Goal: Task Accomplishment & Management: Complete application form

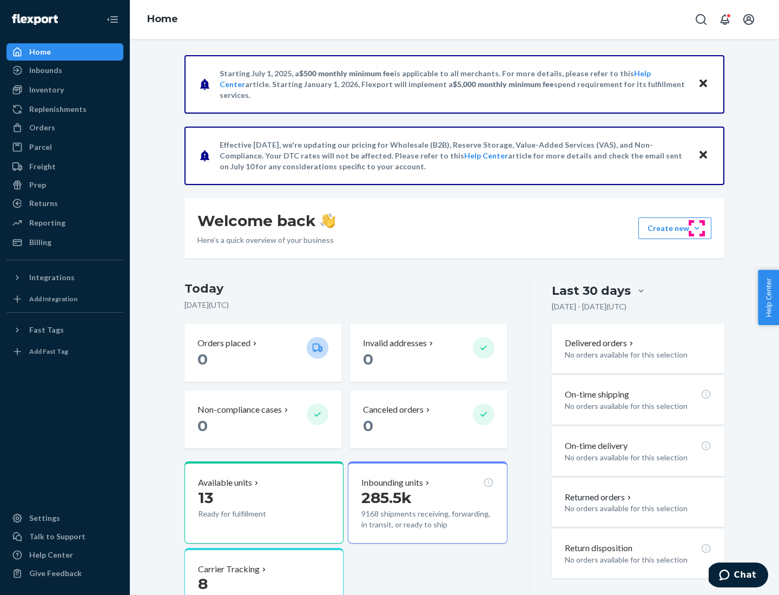
click at [697, 228] on button "Create new Create new inbound Create new order Create new product" at bounding box center [675, 229] width 73 height 22
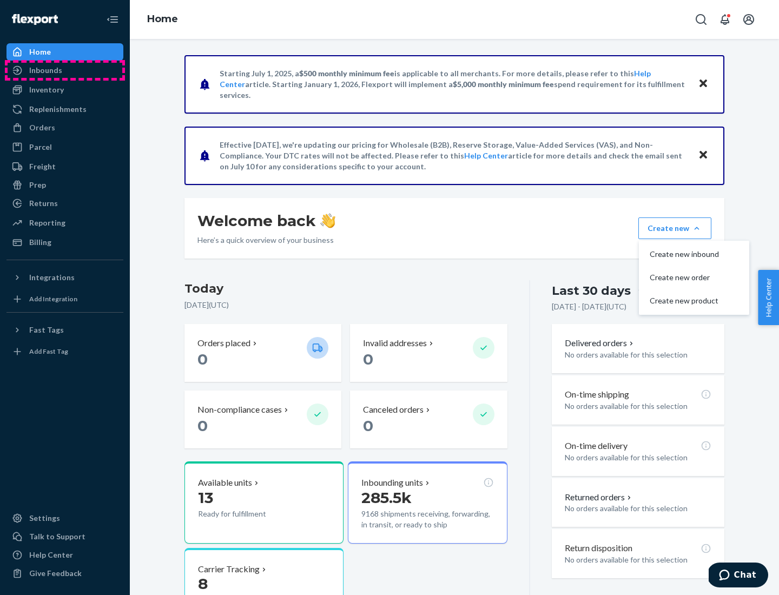
click at [65, 70] on div "Inbounds" at bounding box center [65, 70] width 115 height 15
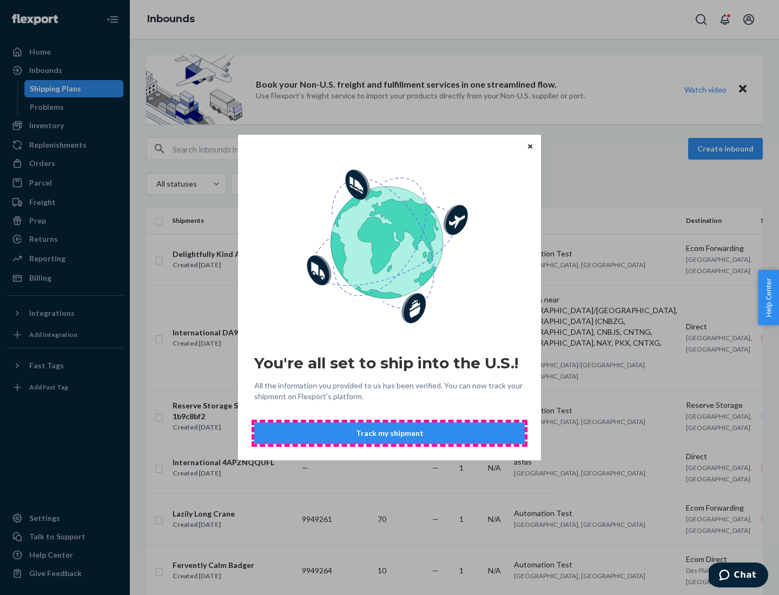
click at [390, 434] on button "Track my shipment" at bounding box center [389, 434] width 271 height 22
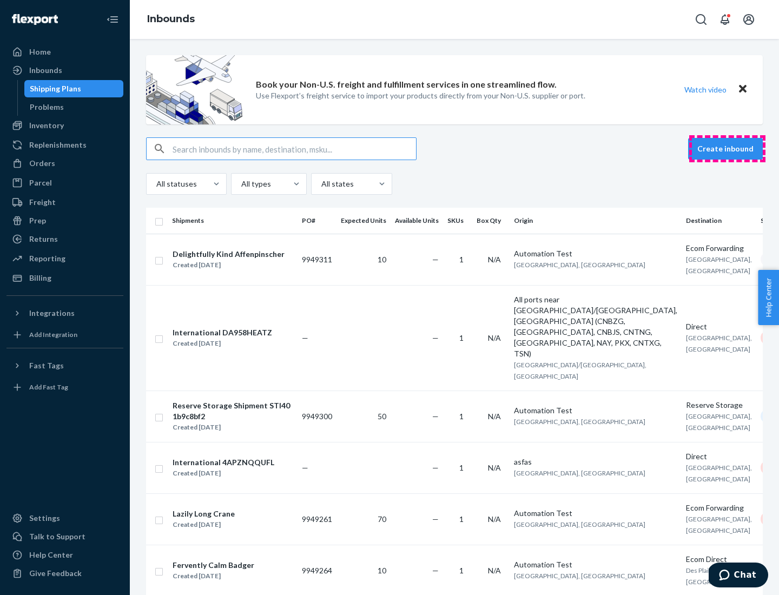
click at [727, 149] on button "Create inbound" at bounding box center [725, 149] width 75 height 22
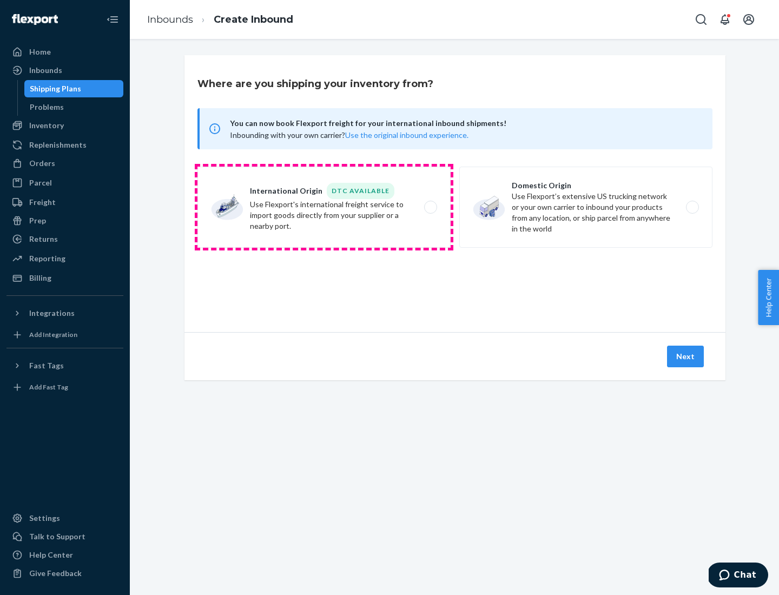
click at [324, 207] on label "International Origin DTC Available Use Flexport's international freight service…" at bounding box center [324, 207] width 253 height 81
click at [430, 207] on input "International Origin DTC Available Use Flexport's international freight service…" at bounding box center [433, 207] width 7 height 7
radio input "true"
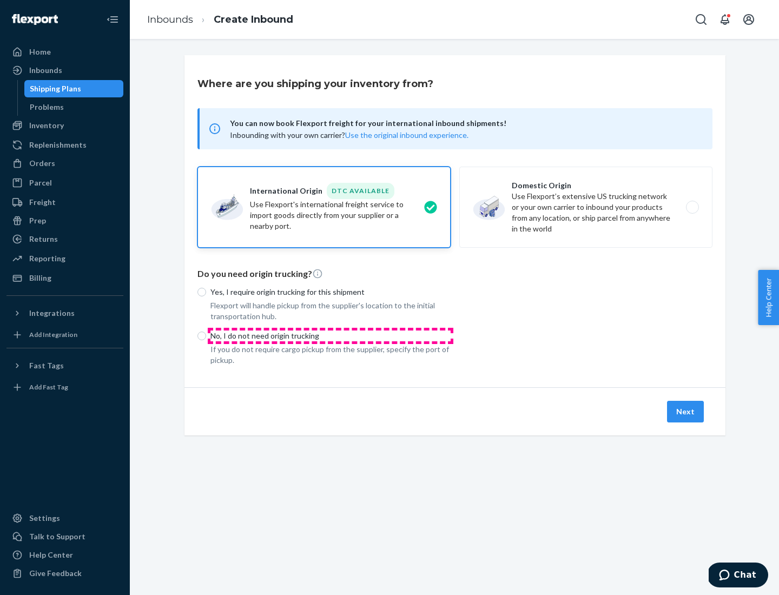
click at [331, 336] on p "No, I do not need origin trucking" at bounding box center [331, 336] width 240 height 11
click at [206, 336] on input "No, I do not need origin trucking" at bounding box center [202, 336] width 9 height 9
radio input "true"
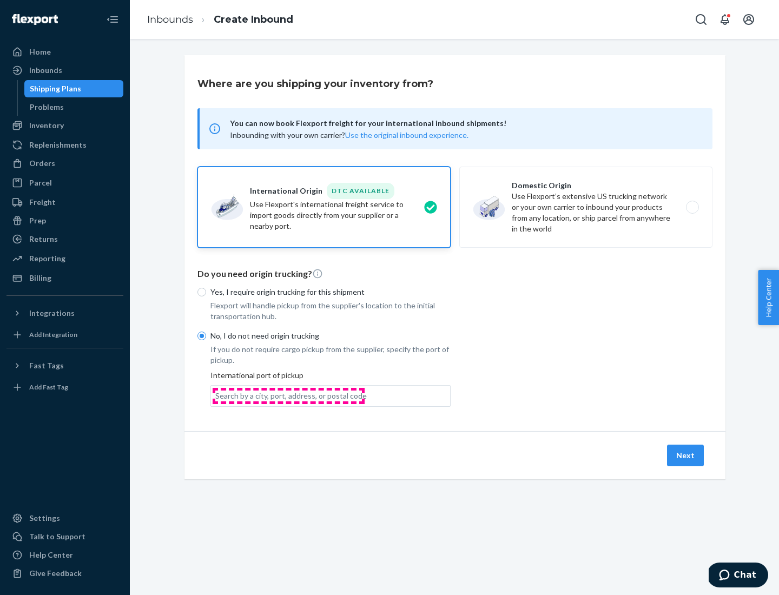
click at [288, 396] on div "Search by a city, port, address, or postal code" at bounding box center [291, 396] width 152 height 11
click at [217, 396] on input "Search by a city, port, address, or postal code" at bounding box center [215, 396] width 1 height 11
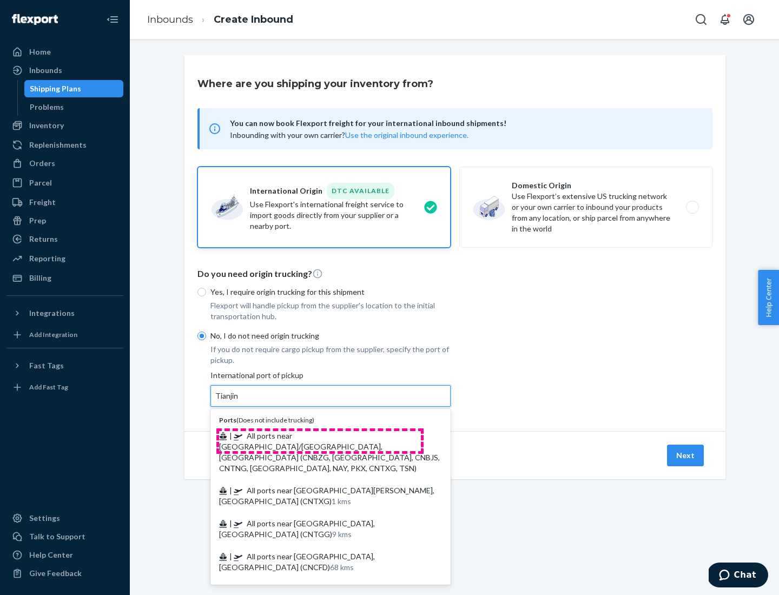
click at [320, 436] on span "| All ports near [GEOGRAPHIC_DATA]/[GEOGRAPHIC_DATA], [GEOGRAPHIC_DATA] (CNBZG,…" at bounding box center [329, 452] width 221 height 42
click at [239, 402] on input "Tianjin" at bounding box center [227, 396] width 24 height 11
type input "All ports near [GEOGRAPHIC_DATA]/[GEOGRAPHIC_DATA], [GEOGRAPHIC_DATA] (CNBZG, […"
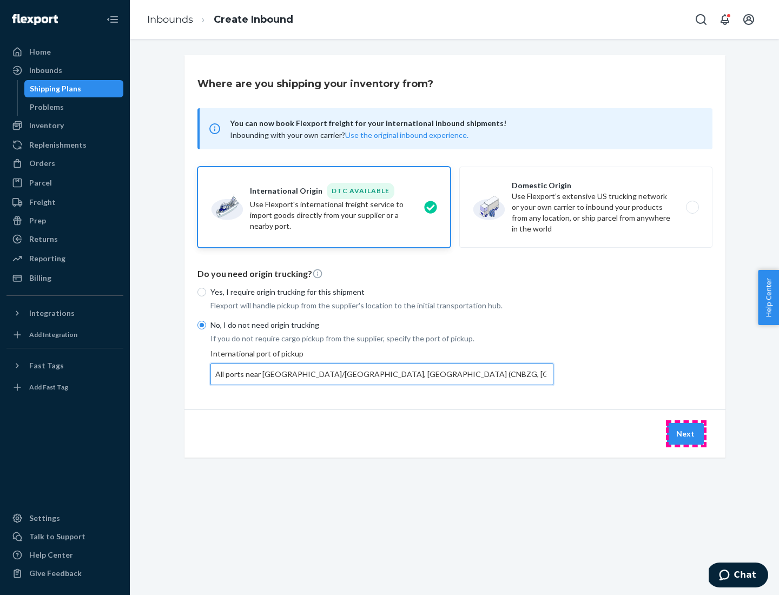
click at [686, 434] on button "Next" at bounding box center [685, 434] width 37 height 22
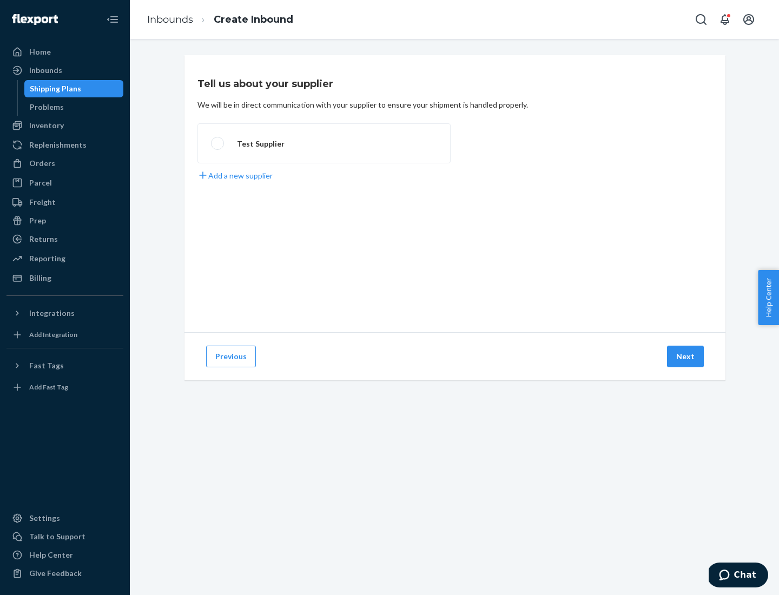
click at [324, 143] on label "Test Supplier" at bounding box center [324, 143] width 253 height 40
click at [218, 143] on input "Test Supplier" at bounding box center [214, 143] width 7 height 7
radio input "true"
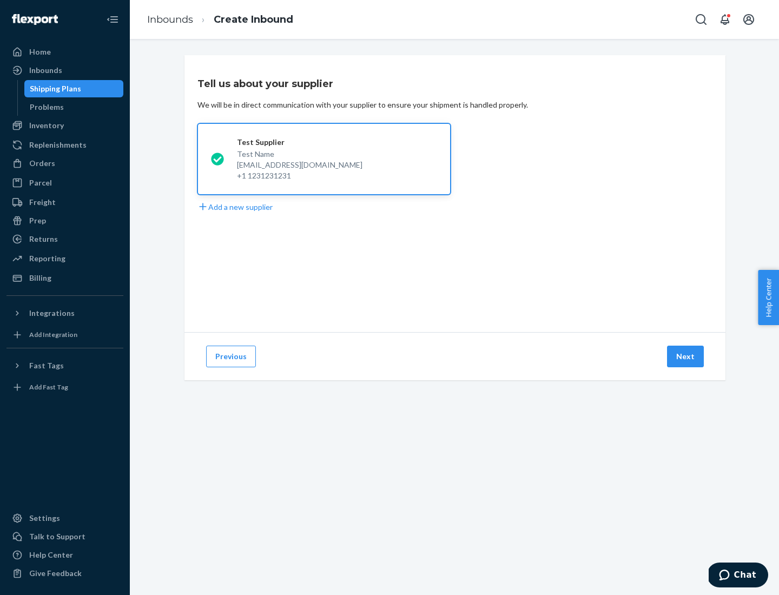
click at [686, 357] on button "Next" at bounding box center [685, 357] width 37 height 22
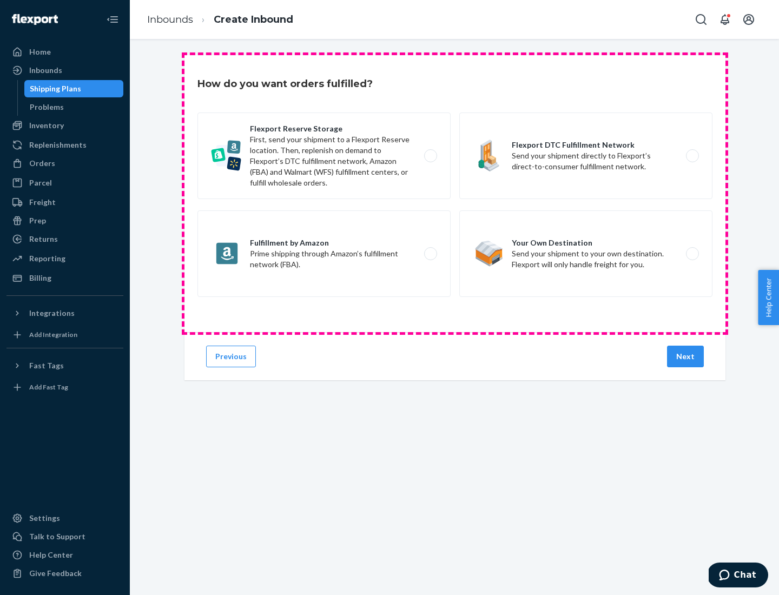
click at [455, 194] on div "Flexport Reserve Storage First, send your shipment to a Flexport Reserve locati…" at bounding box center [455, 206] width 515 height 187
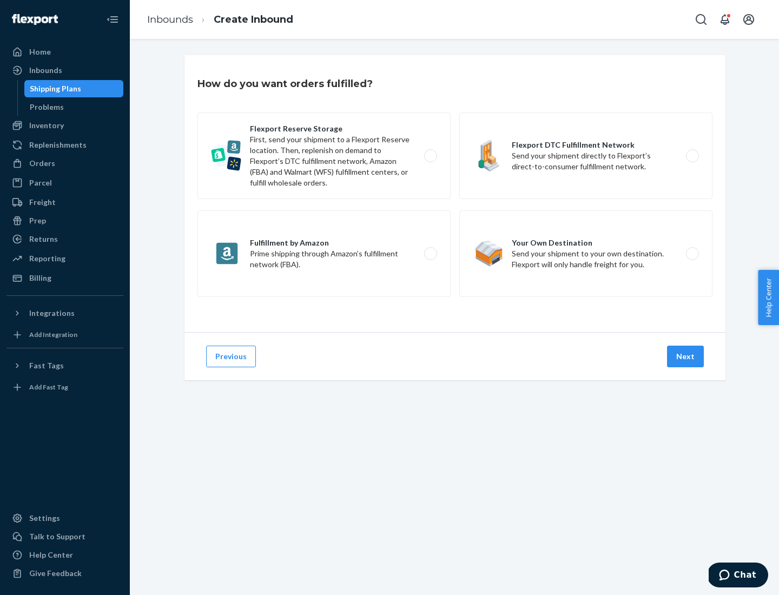
click at [586, 156] on label "Flexport DTC Fulfillment Network Send your shipment directly to Flexport’s dire…" at bounding box center [586, 156] width 253 height 87
click at [692, 156] on input "Flexport DTC Fulfillment Network Send your shipment directly to Flexport’s dire…" at bounding box center [695, 156] width 7 height 7
radio input "true"
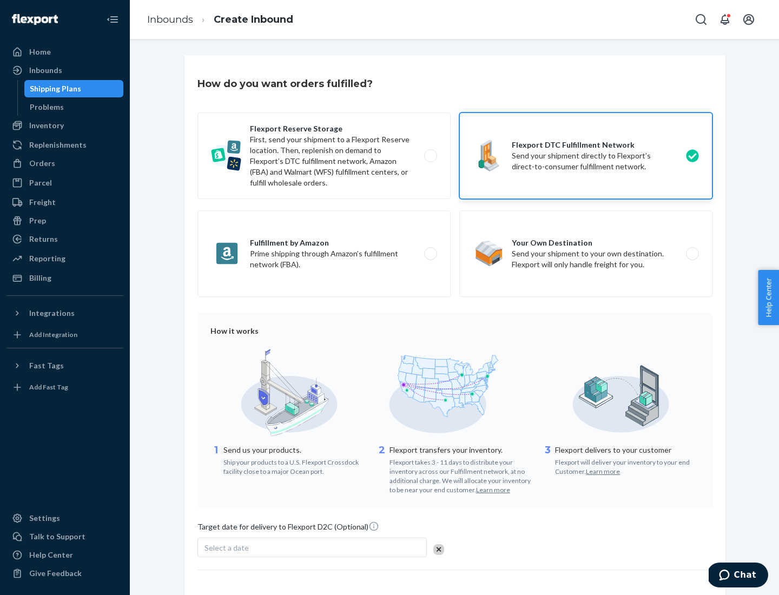
scroll to position [80, 0]
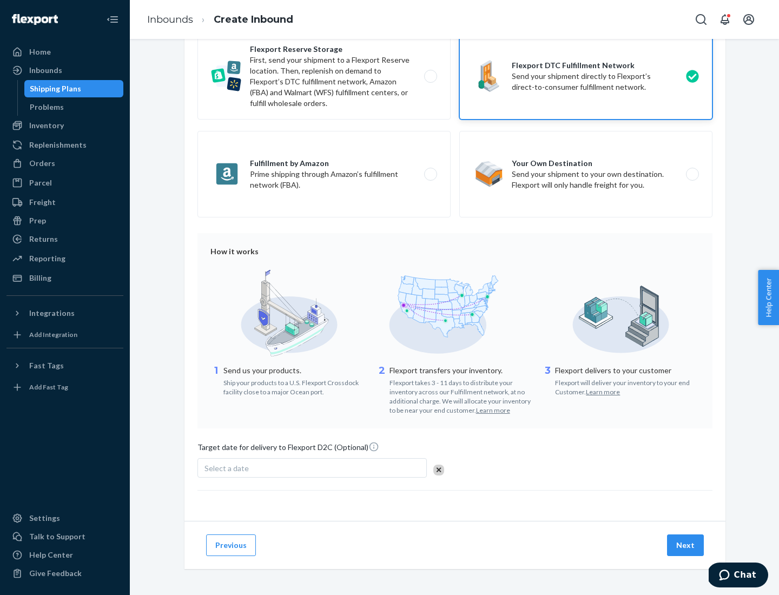
click at [686, 545] on button "Next" at bounding box center [685, 546] width 37 height 22
